Goal: Transaction & Acquisition: Purchase product/service

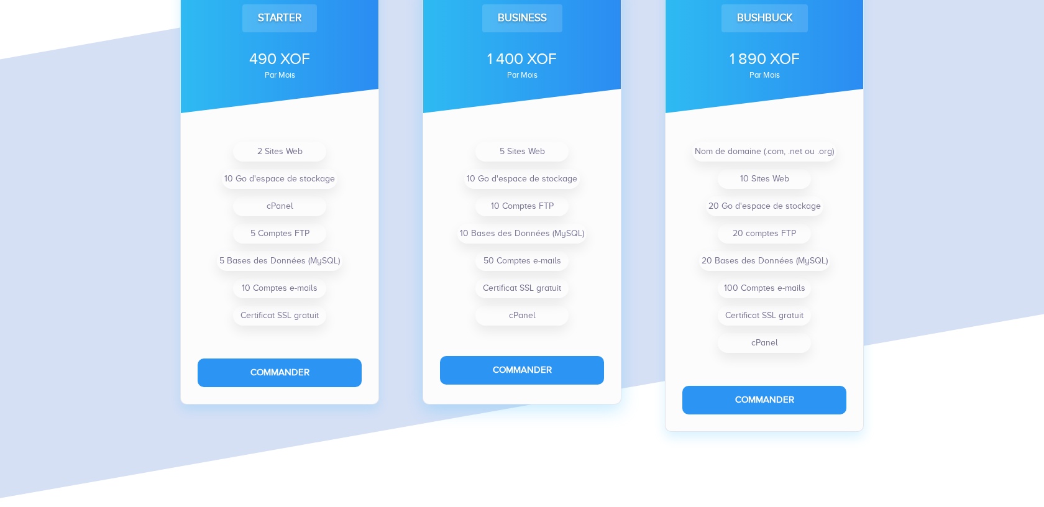
scroll to position [965, 0]
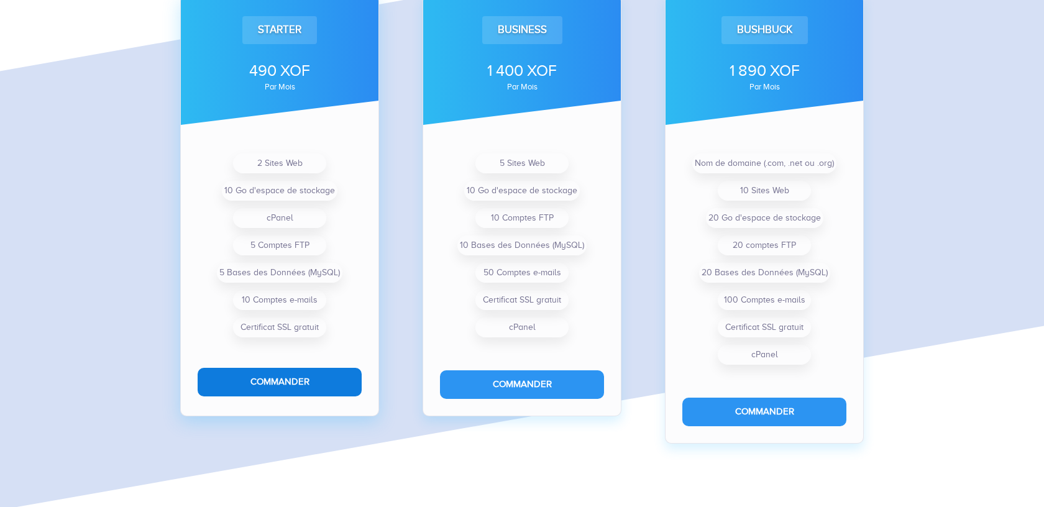
click at [337, 381] on button "Commander" at bounding box center [280, 382] width 164 height 28
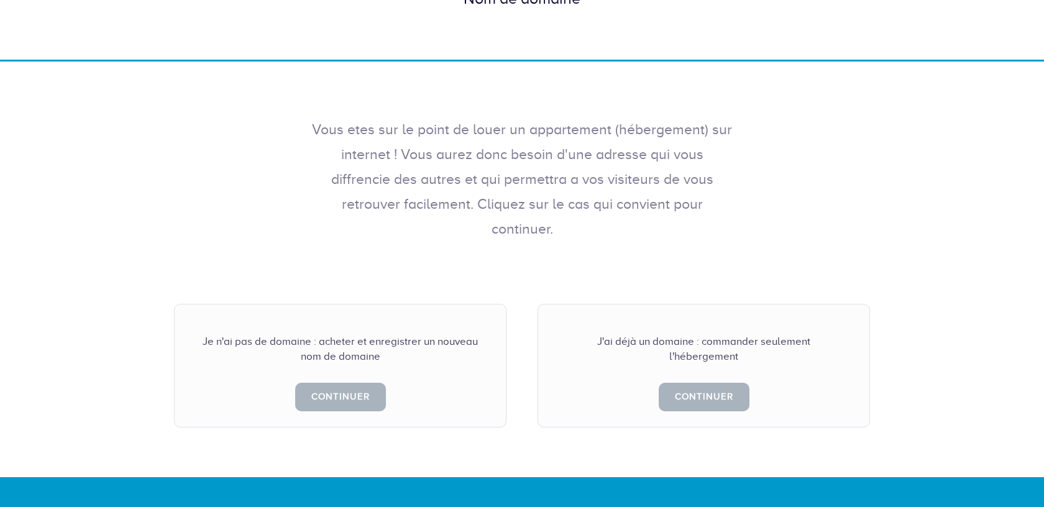
scroll to position [200, 0]
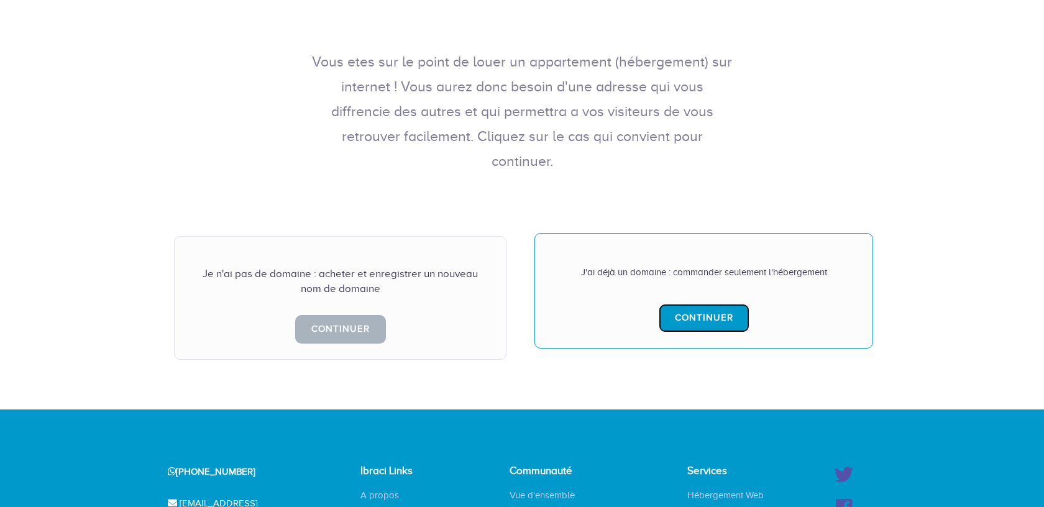
click at [717, 304] on link "Continuer" at bounding box center [704, 318] width 91 height 28
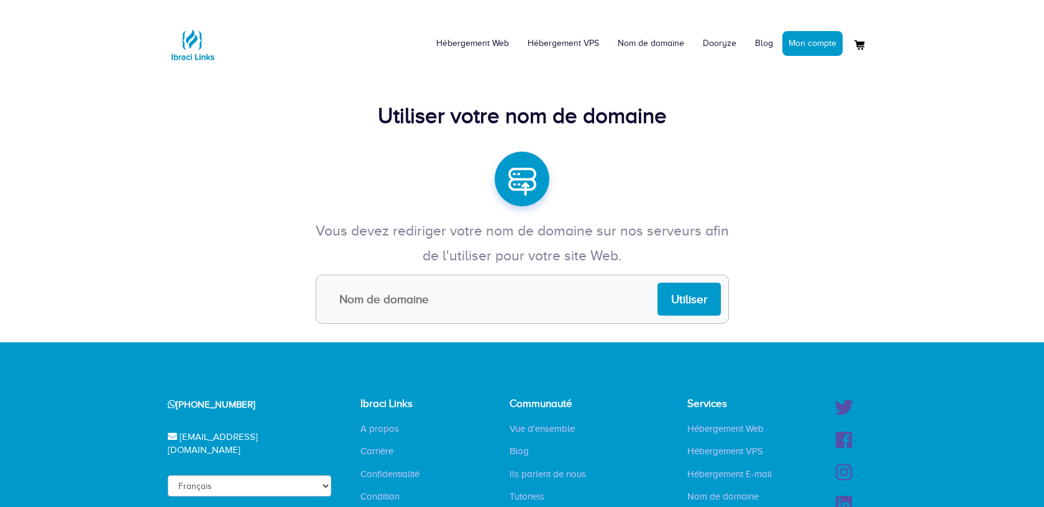
click at [566, 278] on input "text" at bounding box center [522, 299] width 413 height 49
click at [589, 295] on input "text" at bounding box center [522, 299] width 413 height 49
paste input "muskaplusgroup.com"
type input "muskaplusgroup.com"
click at [707, 287] on input "Utiliser" at bounding box center [689, 299] width 63 height 33
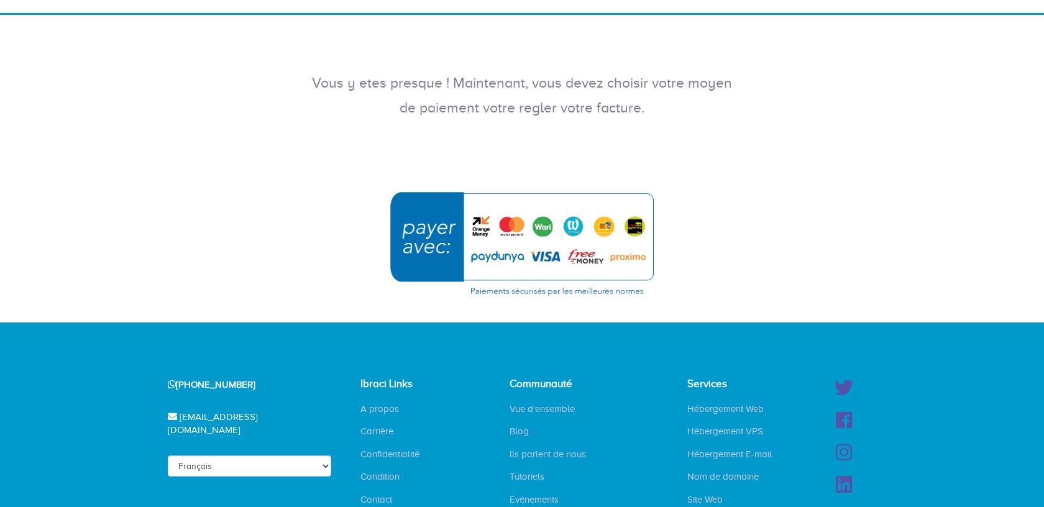
scroll to position [199, 0]
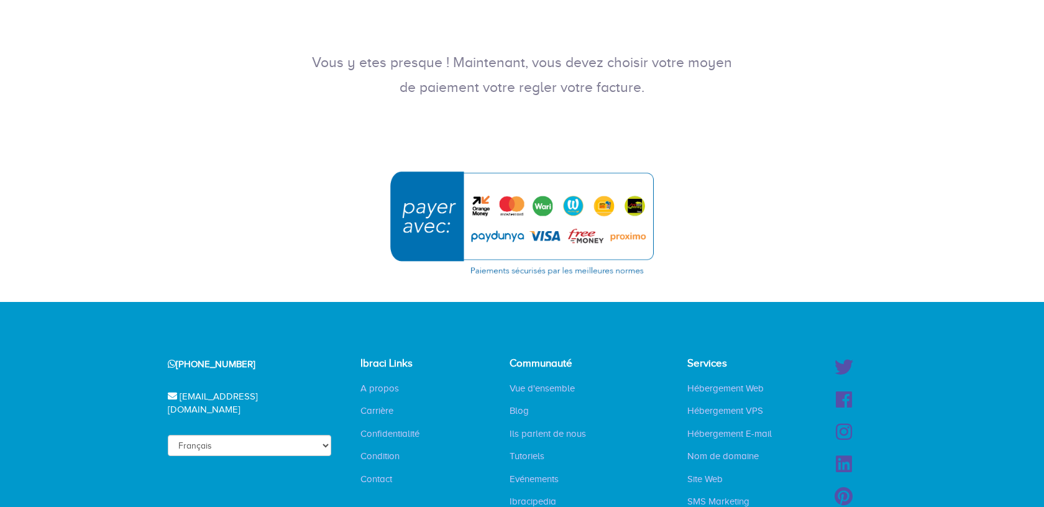
click at [564, 216] on img "submit" at bounding box center [522, 223] width 280 height 121
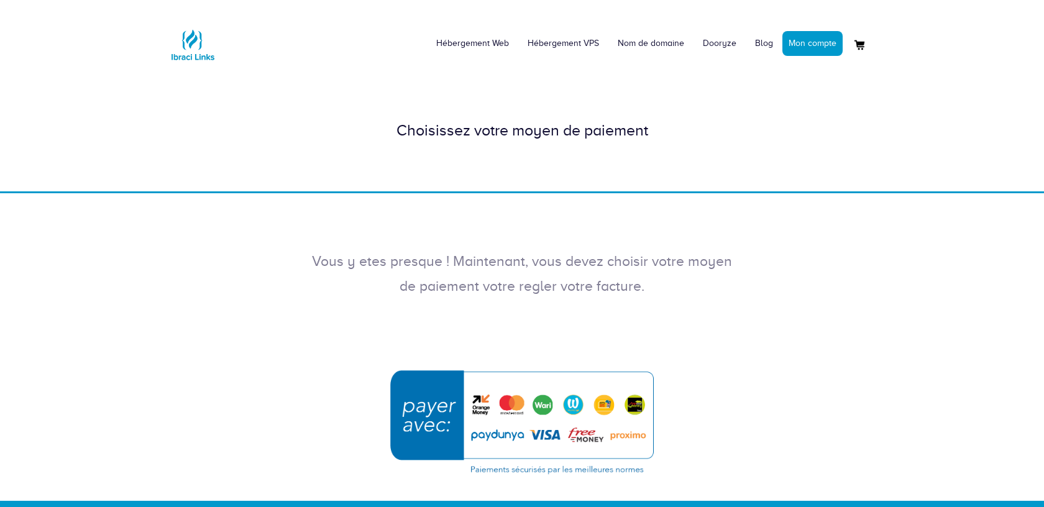
scroll to position [199, 0]
click at [584, 394] on img "submit" at bounding box center [522, 422] width 280 height 121
click at [820, 37] on link "Mon compte" at bounding box center [813, 43] width 60 height 25
